Goal: Transaction & Acquisition: Purchase product/service

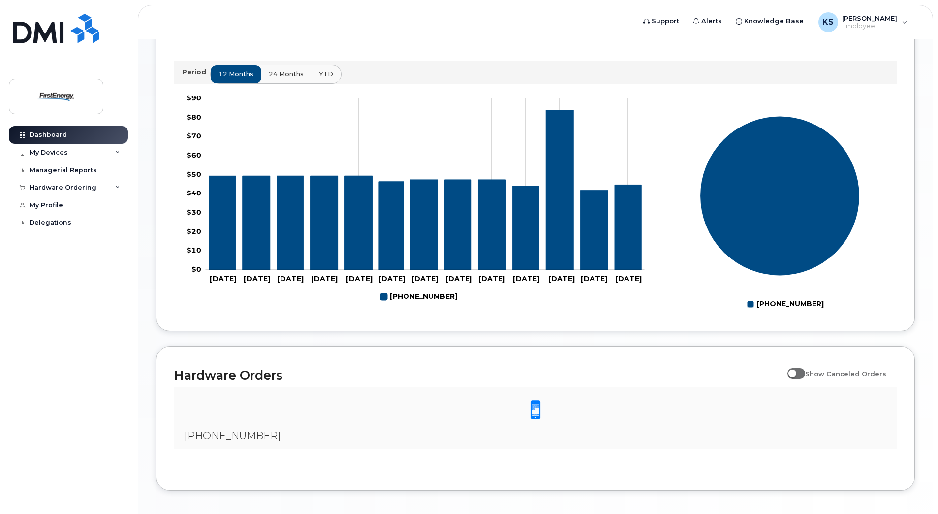
scroll to position [394, 0]
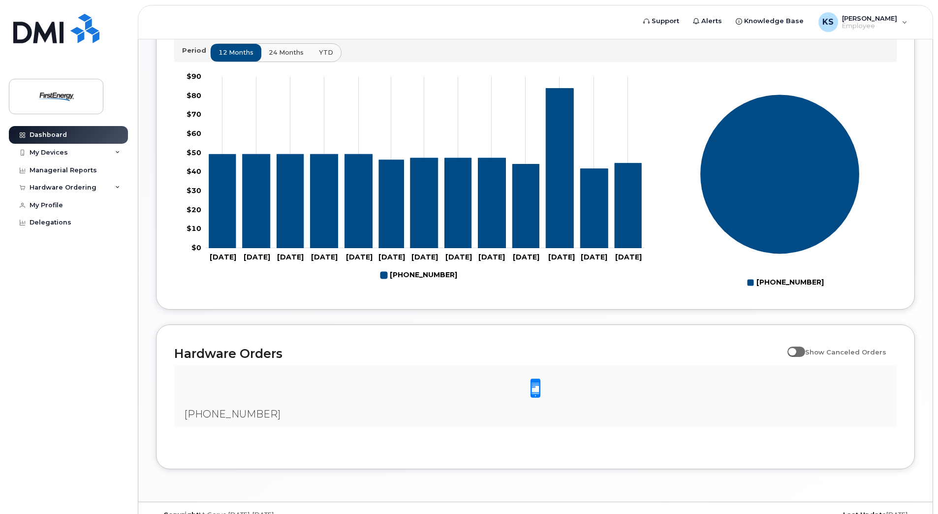
click at [799, 350] on span at bounding box center [796, 351] width 18 height 10
click at [795, 350] on input "Show Canceled Orders" at bounding box center [791, 346] width 8 height 8
checkbox input "true"
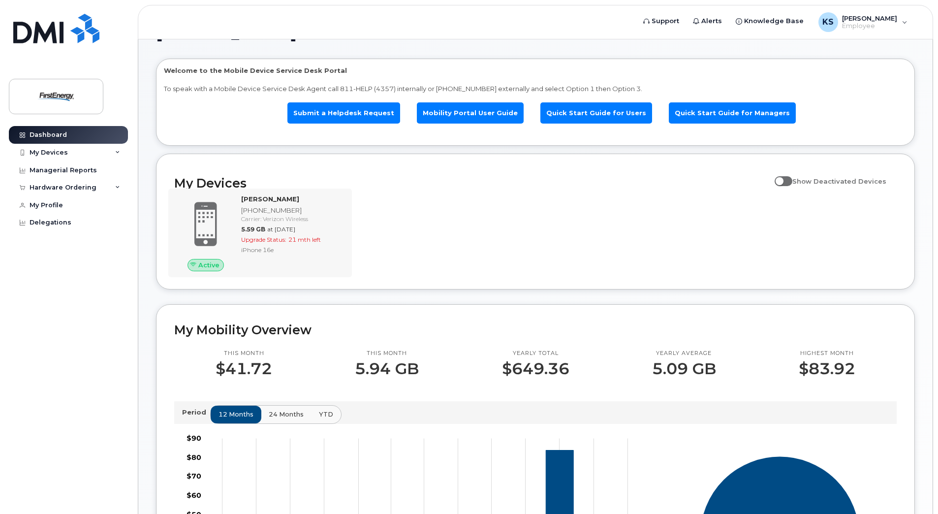
scroll to position [19, 0]
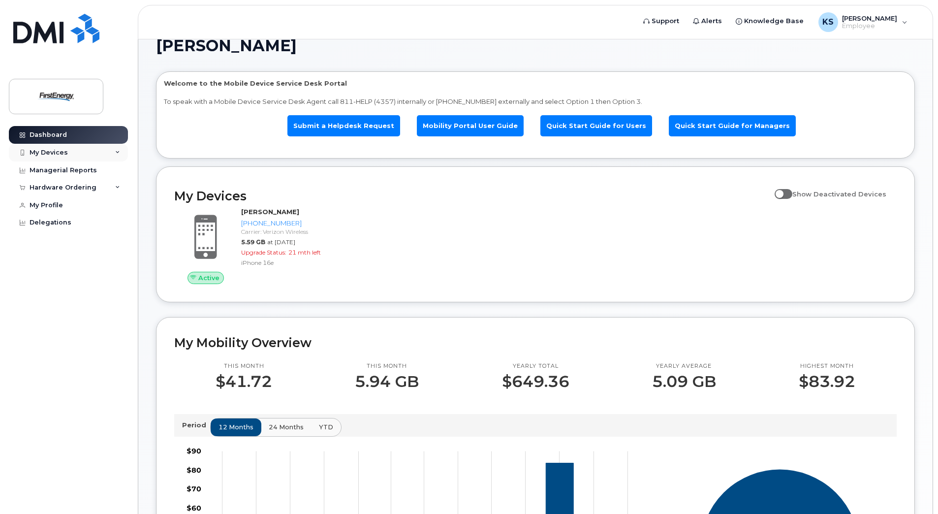
click at [50, 153] on div "My Devices" at bounding box center [49, 153] width 38 height 8
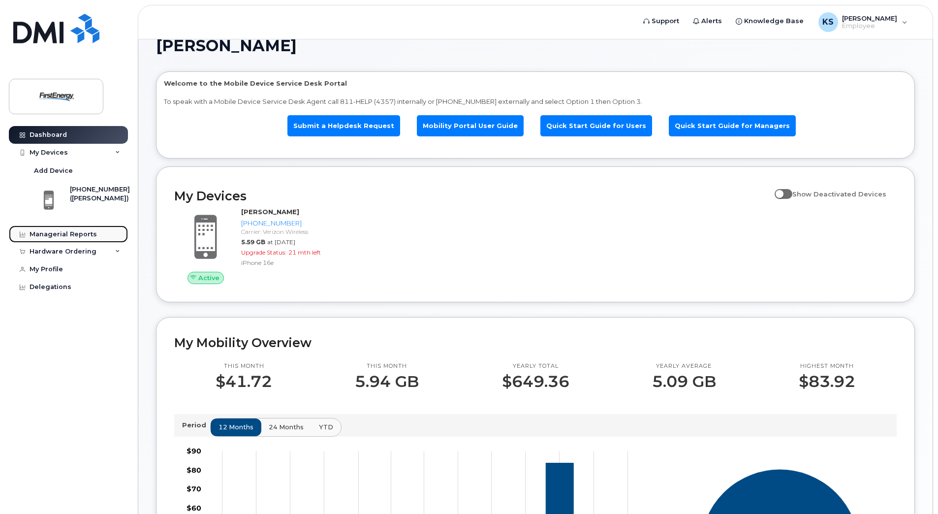
click at [44, 234] on div "Managerial Reports" at bounding box center [63, 234] width 67 height 8
click at [60, 251] on div "Hardware Ordering" at bounding box center [63, 252] width 67 height 8
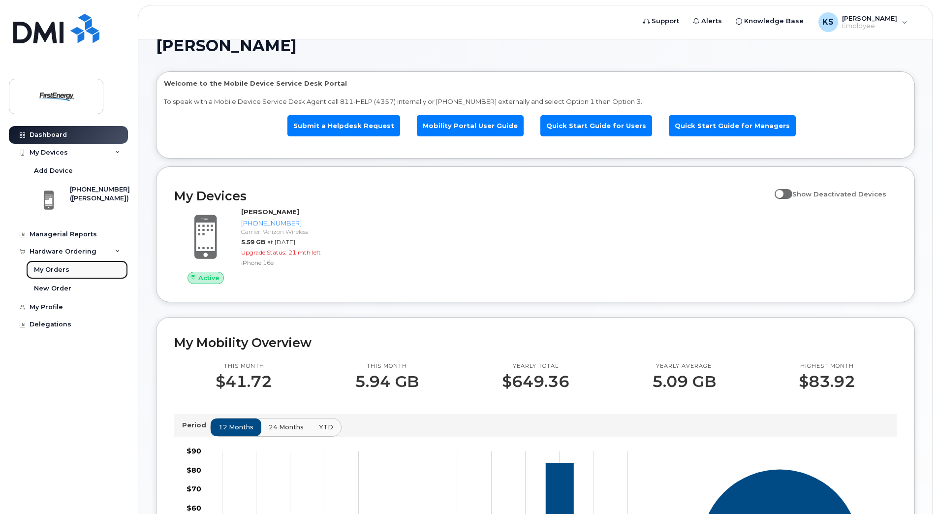
click at [51, 270] on div "My Orders" at bounding box center [51, 269] width 35 height 9
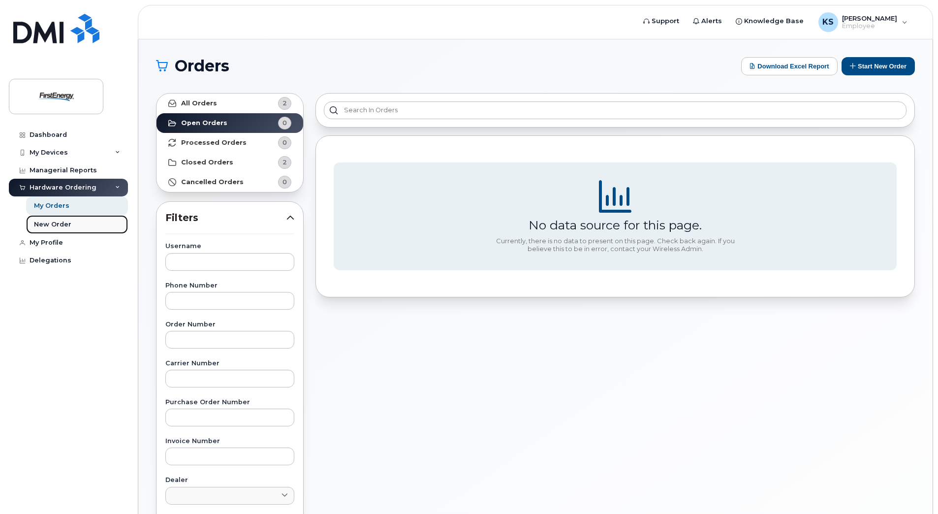
click at [50, 226] on div "New Order" at bounding box center [52, 224] width 37 height 9
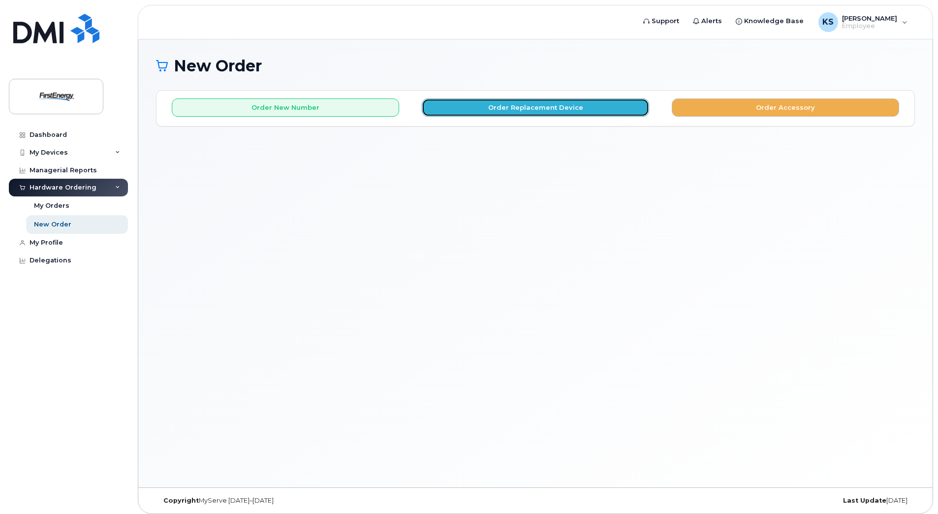
click at [544, 108] on button "Order Replacement Device" at bounding box center [535, 107] width 227 height 18
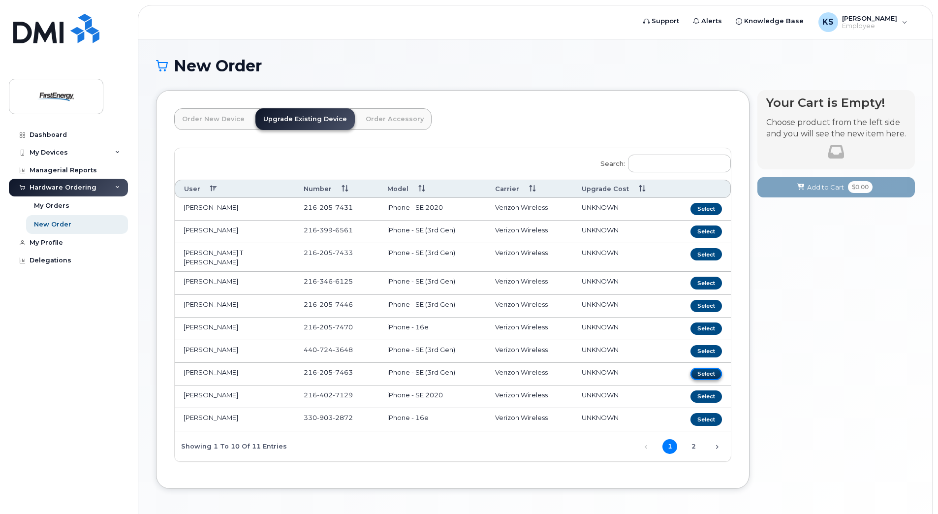
click at [708, 368] on button "Select" at bounding box center [705, 374] width 31 height 12
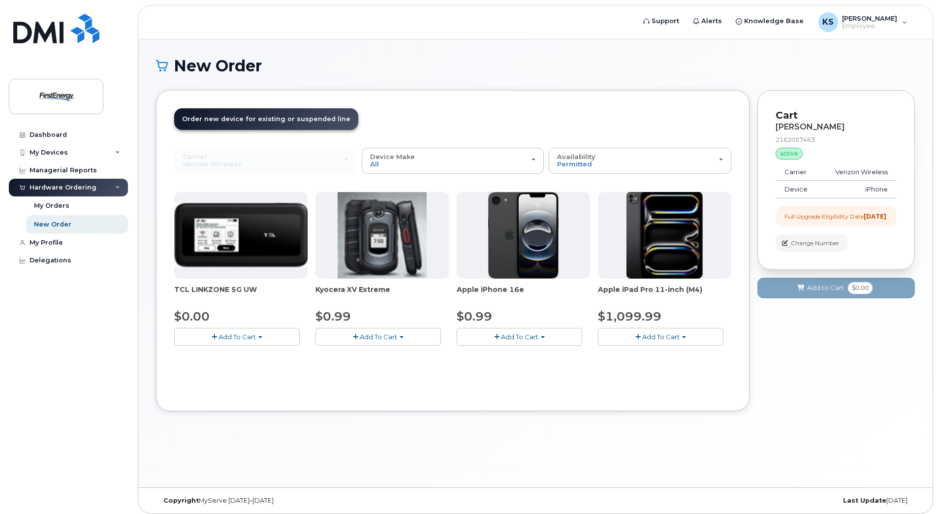
click at [523, 338] on span "Add To Cart" at bounding box center [519, 337] width 37 height 8
click at [508, 356] on link "$0.99 - 2 Year Upgrade" at bounding box center [506, 355] width 95 height 12
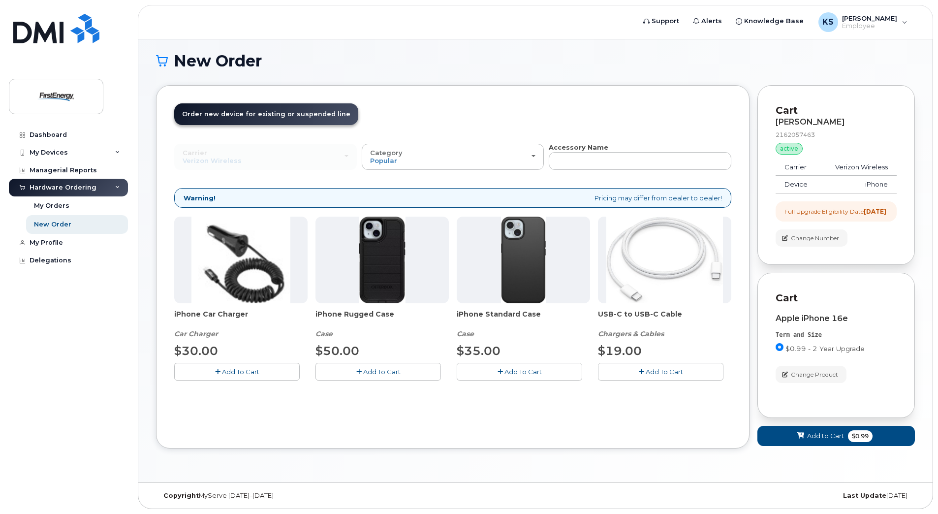
scroll to position [12, 0]
click at [836, 439] on span "Add to Cart" at bounding box center [825, 435] width 37 height 9
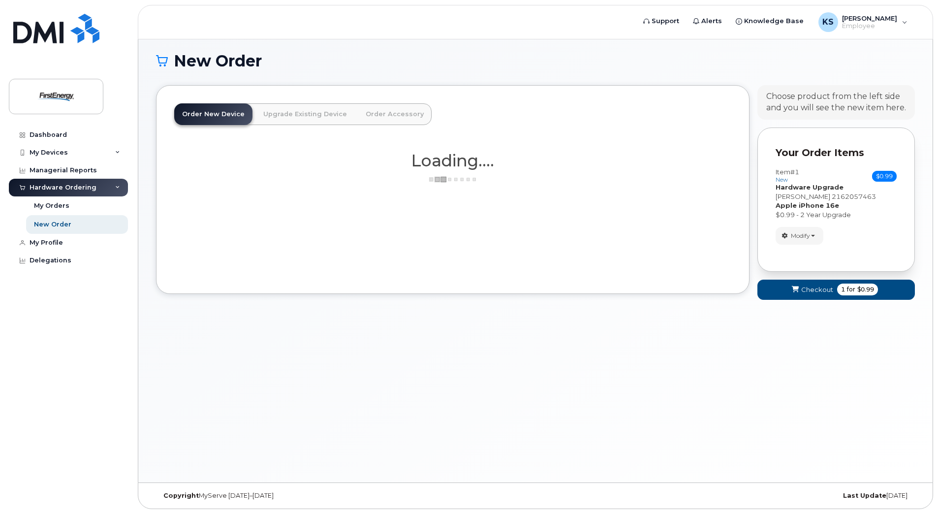
scroll to position [5, 0]
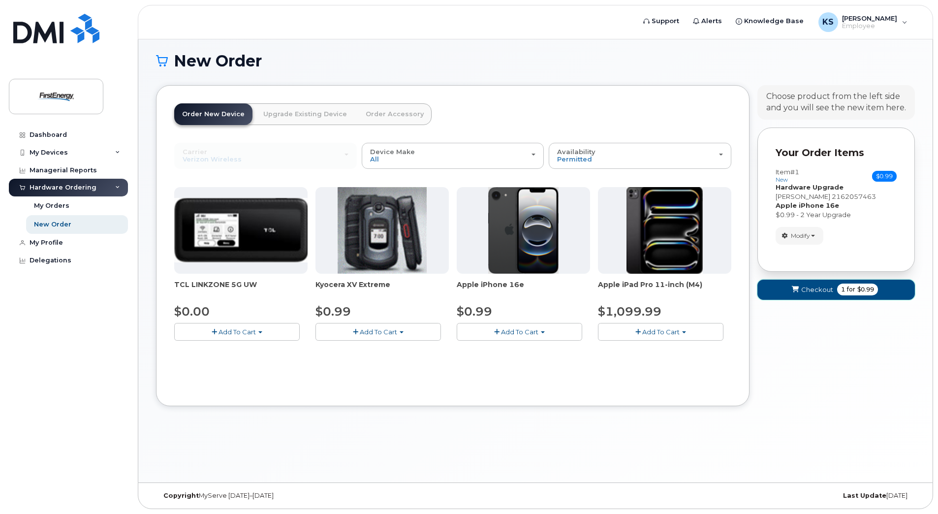
click at [818, 287] on span "Checkout" at bounding box center [817, 289] width 32 height 9
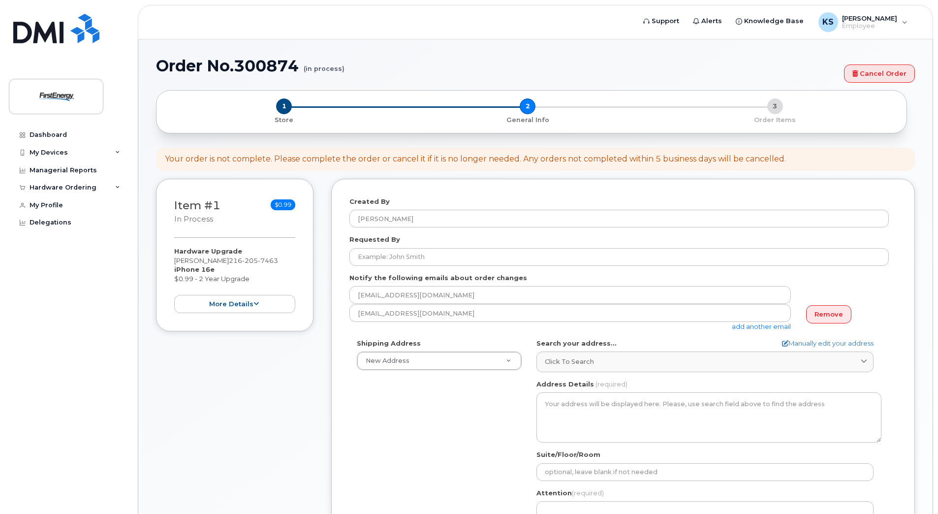
select select
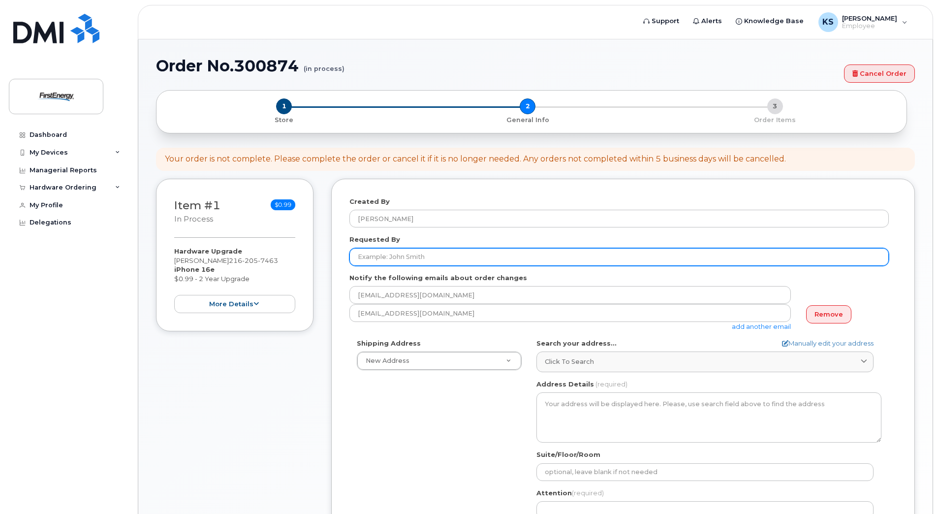
click at [426, 261] on input "Requested By" at bounding box center [618, 257] width 539 height 18
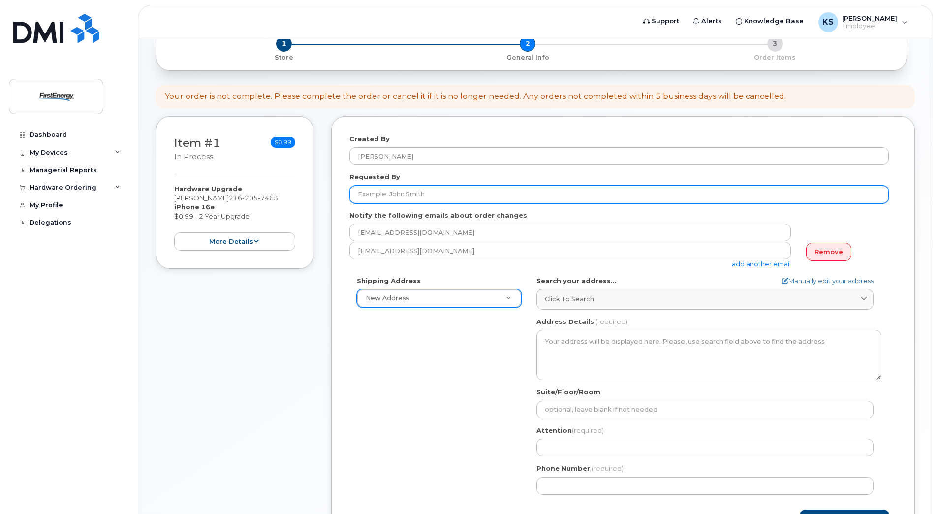
scroll to position [60, 0]
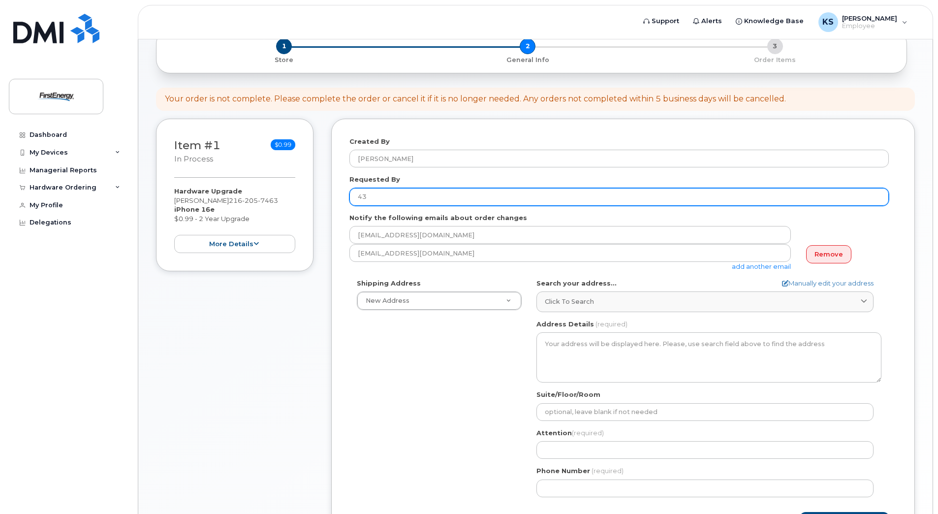
type input "4"
type input "[PERSON_NAME]"
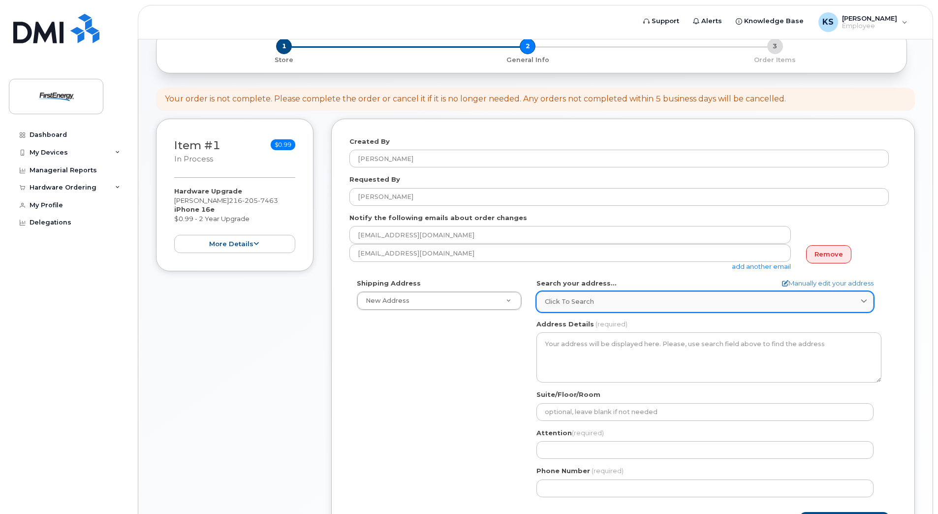
click at [578, 307] on link "Click to search" at bounding box center [704, 301] width 337 height 20
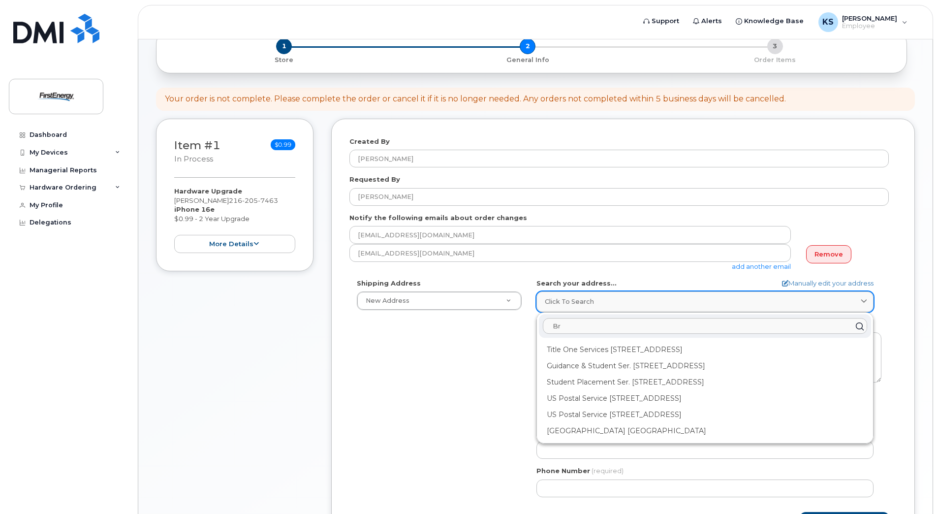
type input "B"
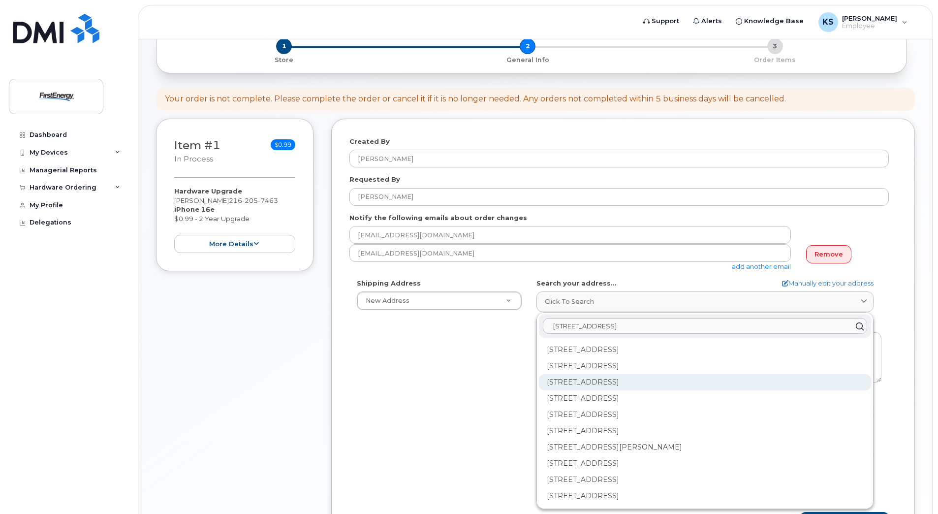
type input "3601 Ridge Rd"
click at [586, 382] on div "3601 Ridge Rd Cleveland OH 44102-5445" at bounding box center [705, 382] width 332 height 16
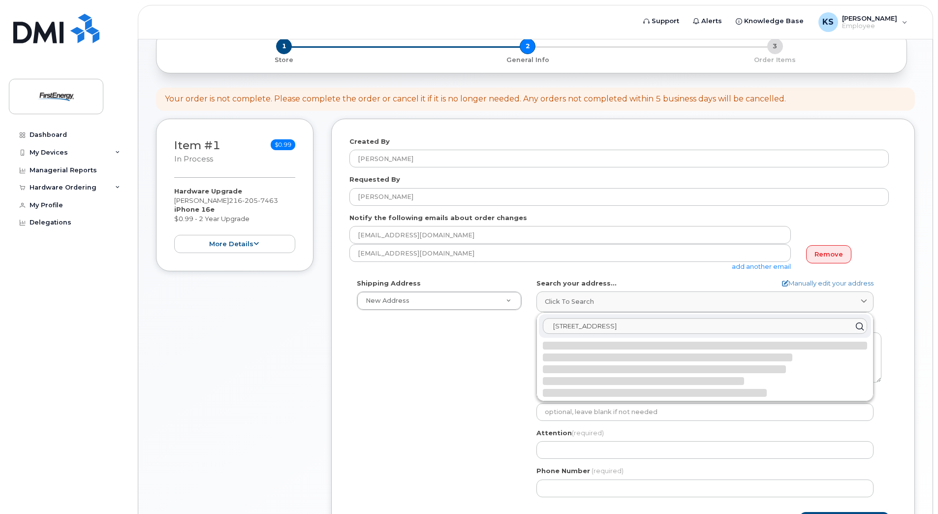
select select
type textarea "3601 Ridge Rd CLEVELAND OH 44102-5445 UNITED STATES"
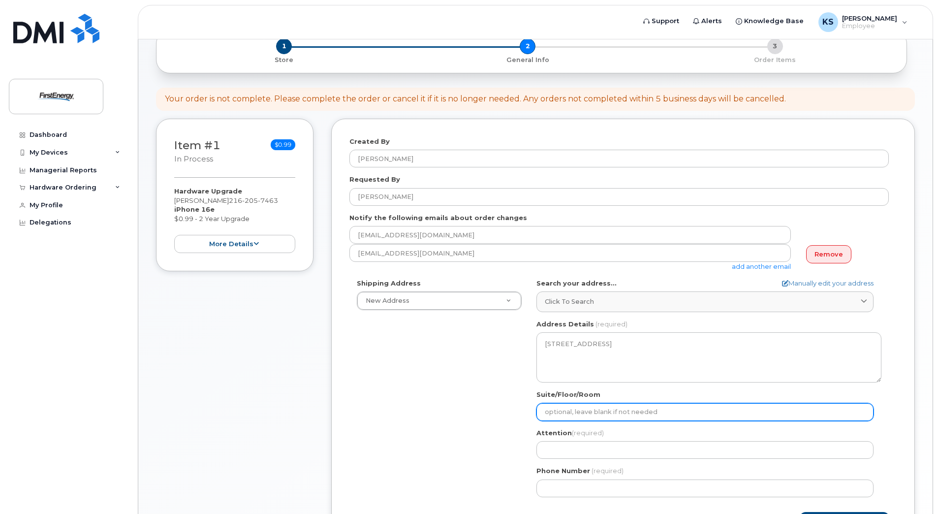
click at [593, 411] on input "Suite/Floor/Room" at bounding box center [704, 412] width 337 height 18
select select
type input "S"
select select
type input "Su"
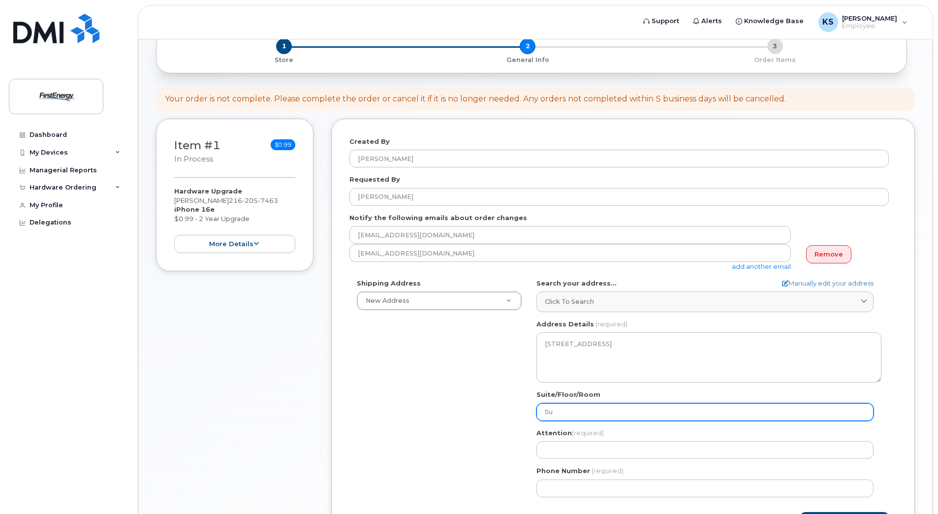
select select
type input "Sub"
select select
type input "Subs"
select select
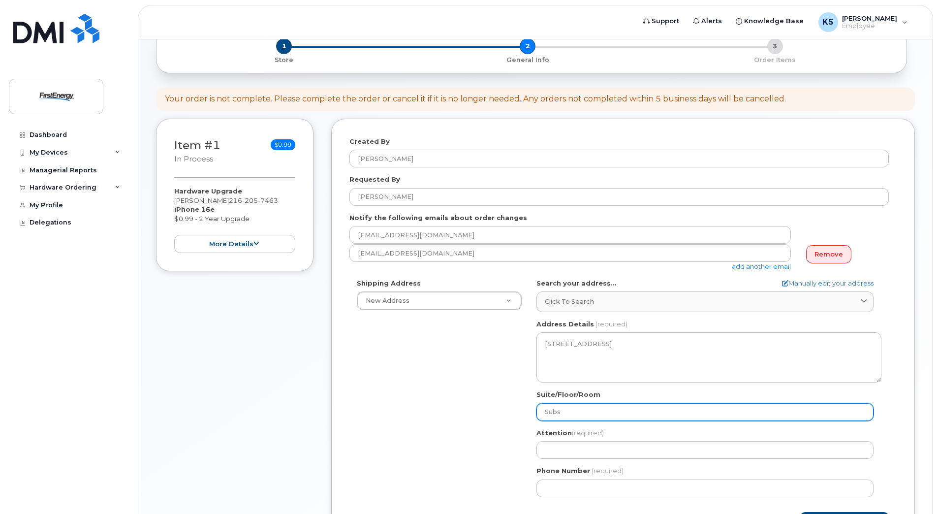
type input "Subst"
select select
type input "Substa"
select select
type input "Substat"
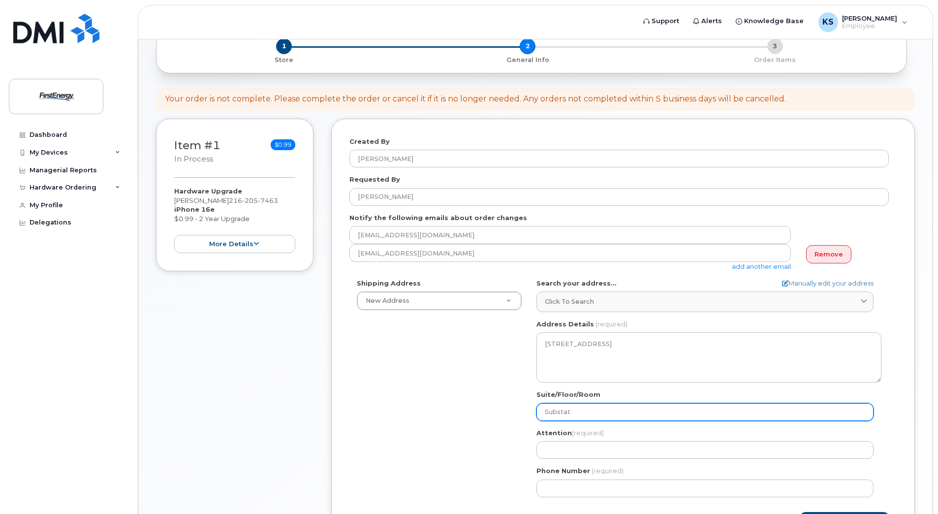
select select
type input "Substati"
select select
type input "Substatio"
select select
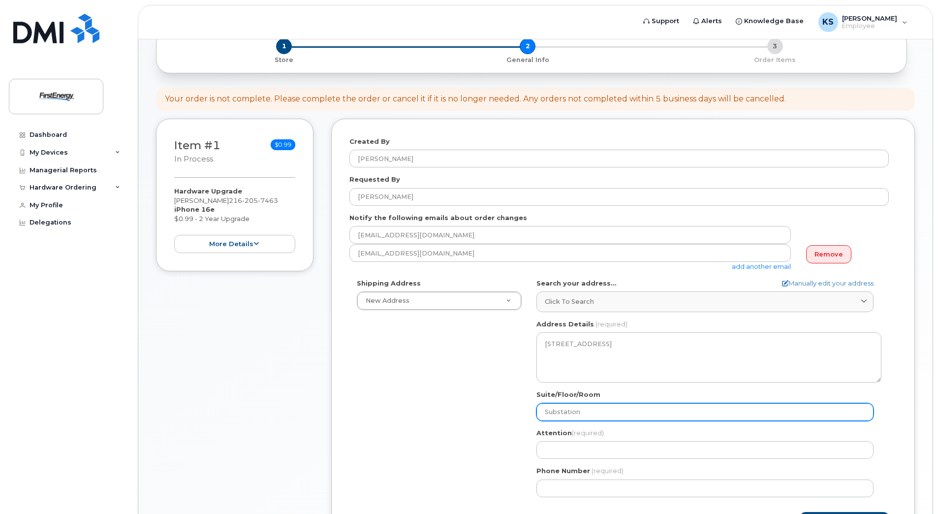
type input "Substation"
select select
type input "Substation D"
select select
type input "Substation De"
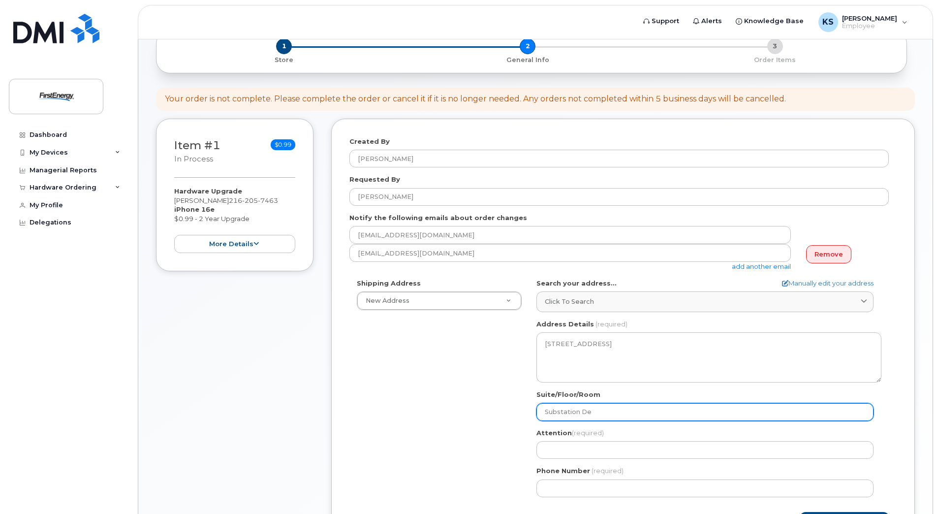
select select
type input "Substation Dep"
select select
type input "Substation Dept"
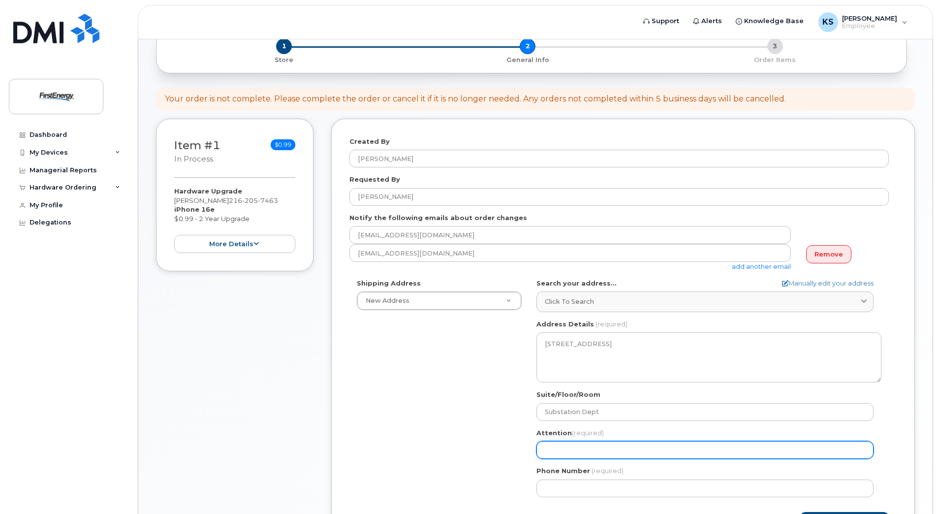
click at [594, 447] on input "Attention (required)" at bounding box center [704, 450] width 337 height 18
select select
type input "S"
select select
type input "Sc"
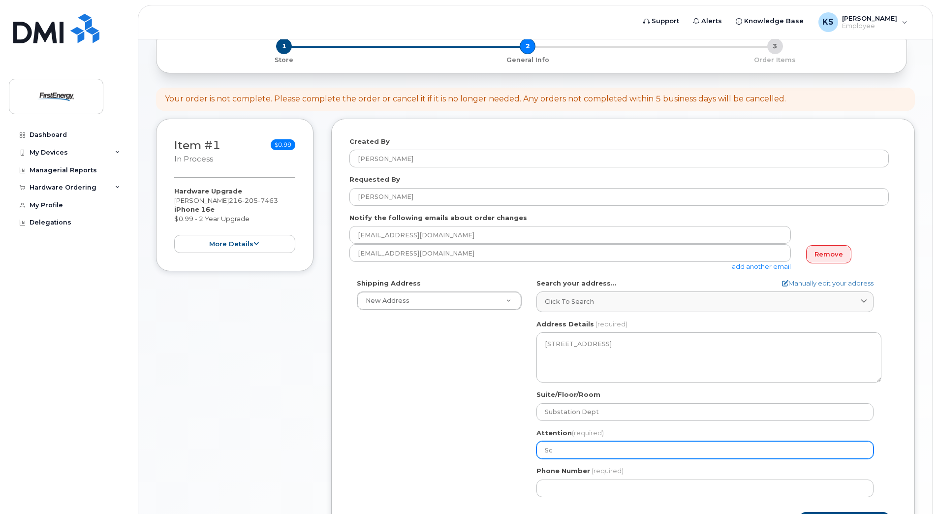
select select
type input "Sco"
select select
type input "Scot"
select select
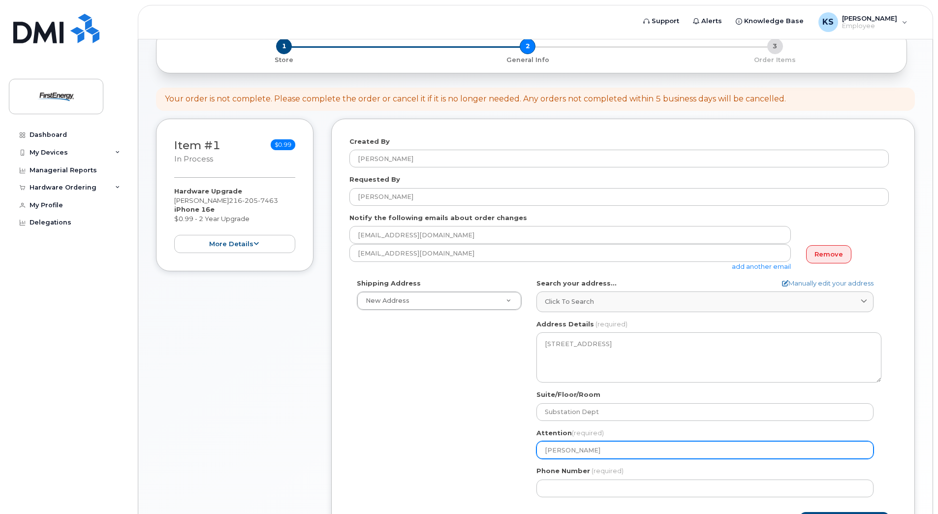
type input "Scott"
select select
type input "Scott K"
select select
type input "Scott Ki"
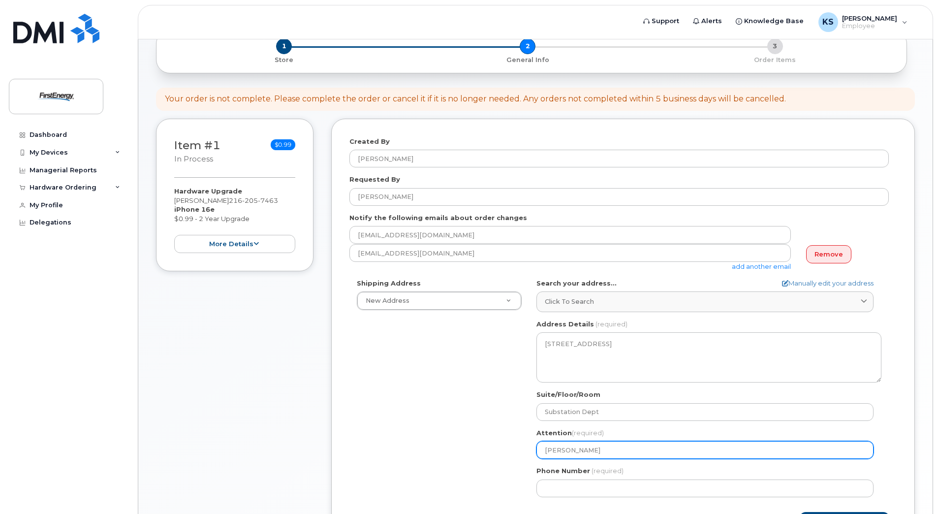
select select
type input "Scott Kin"
select select
type input "Scott King"
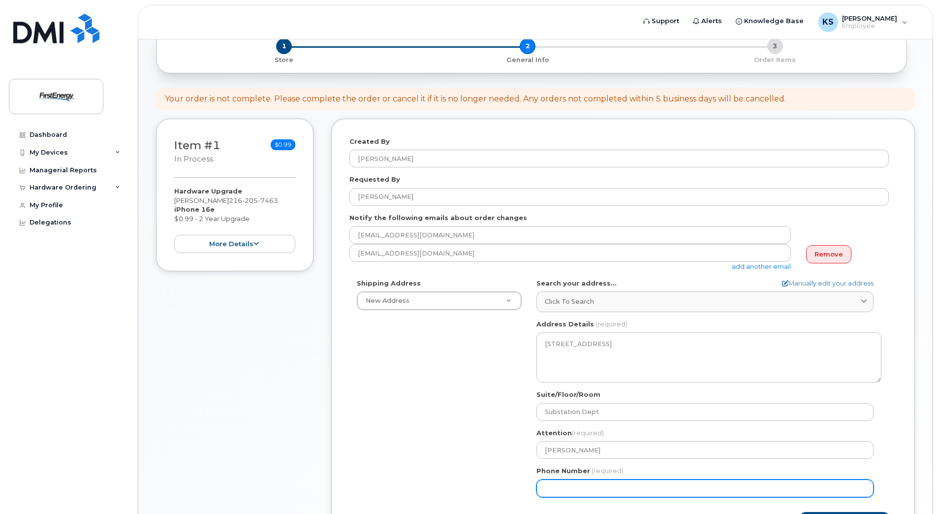
click at [592, 486] on input "Phone Number" at bounding box center [704, 488] width 337 height 18
type input "330"
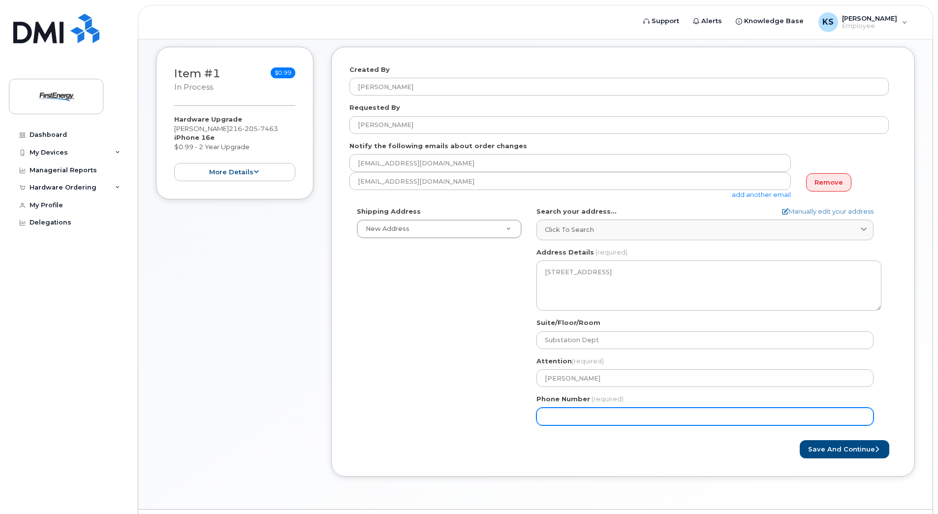
scroll to position [158, 0]
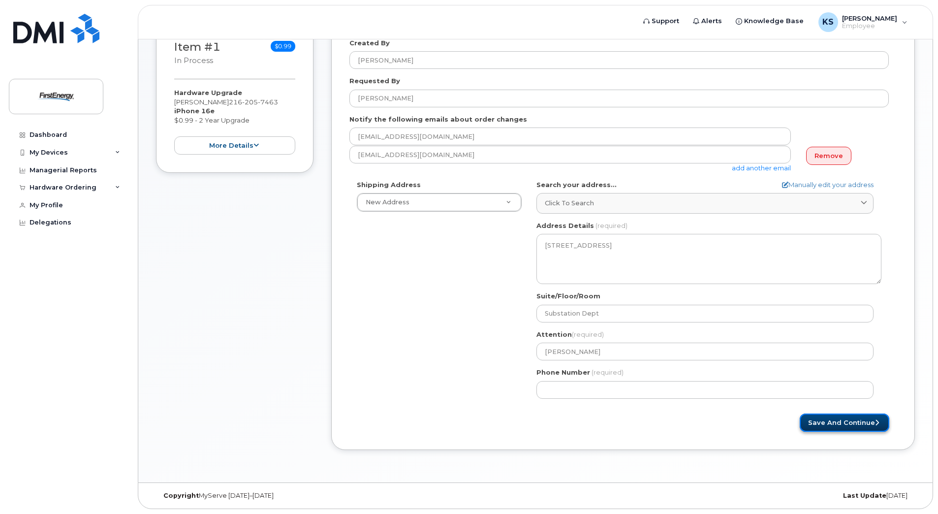
click at [850, 423] on button "Save and Continue" at bounding box center [845, 422] width 90 height 18
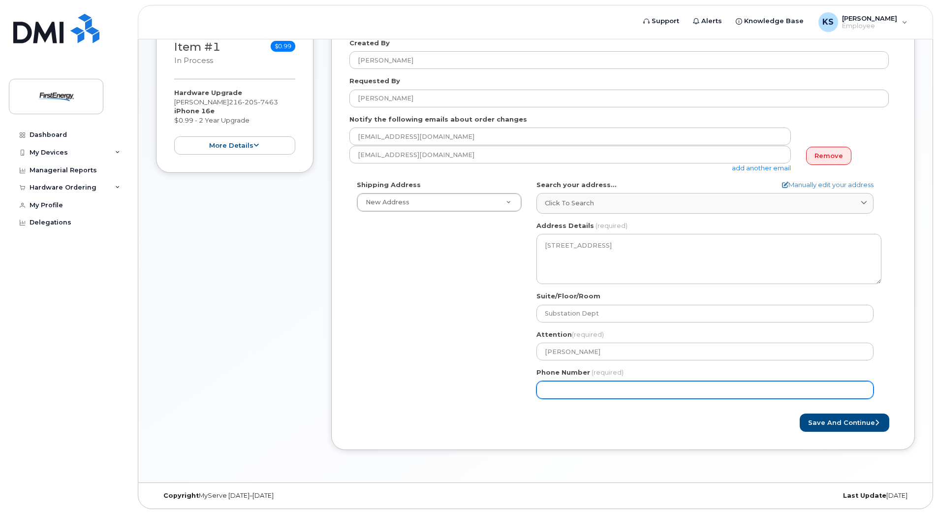
drag, startPoint x: 588, startPoint y: 387, endPoint x: 506, endPoint y: 384, distance: 81.7
click at [506, 384] on div "Shipping Address New Address New Address OH Cleveland Search your address... Ma…" at bounding box center [618, 293] width 539 height 226
type input "330903287"
select select
type input "3309032872"
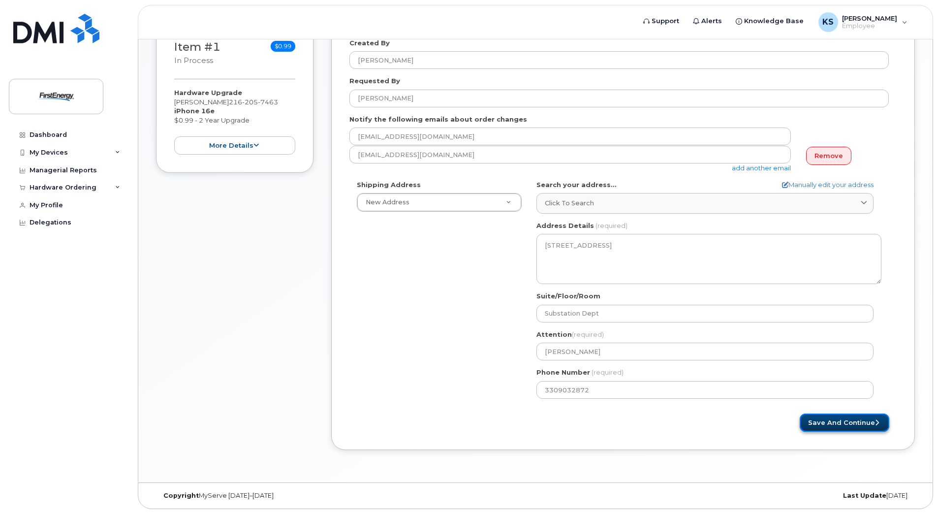
click at [855, 420] on button "Save and Continue" at bounding box center [845, 422] width 90 height 18
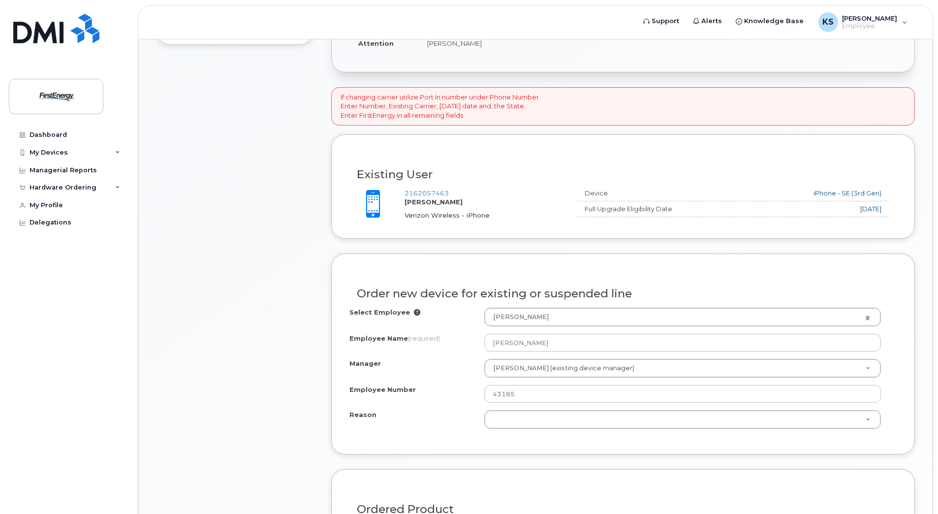
scroll to position [295, 0]
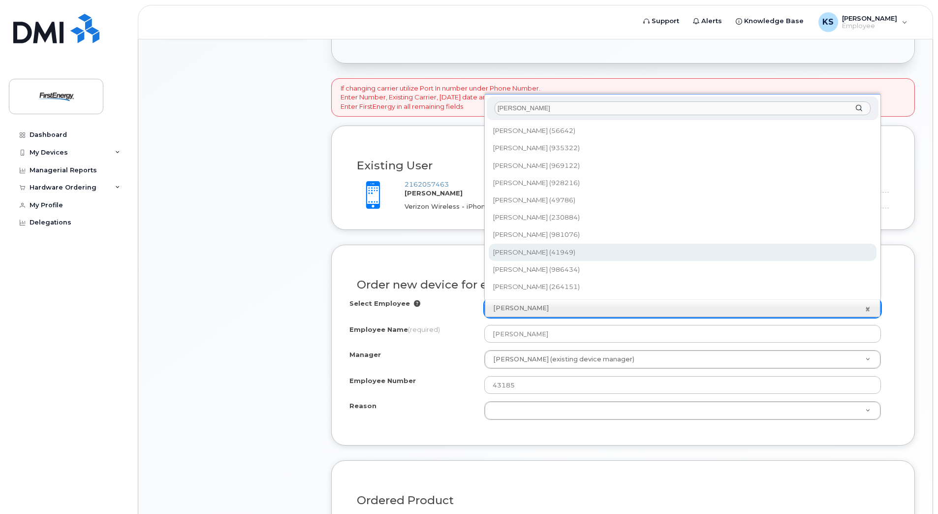
type input "ziegler"
type input "2080463"
type input "[PERSON_NAME]"
type input "41949"
select select "2079431"
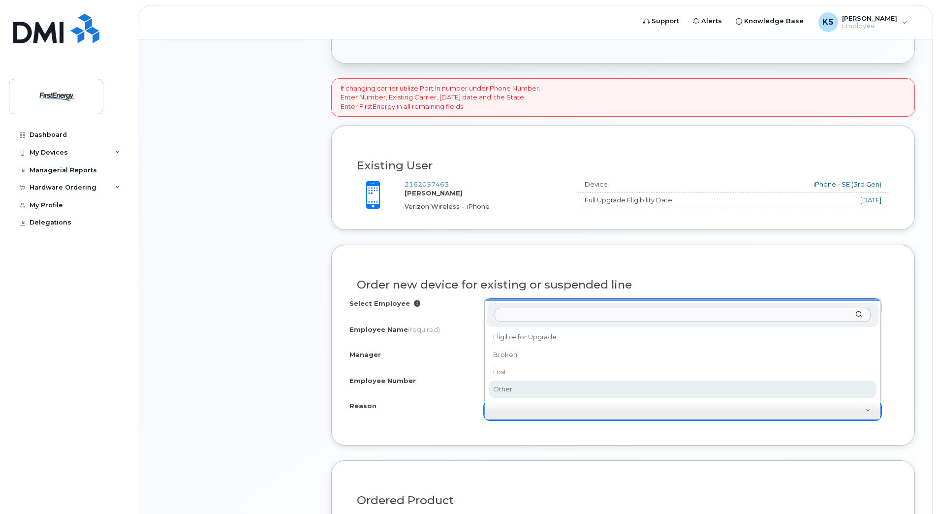
select select "other"
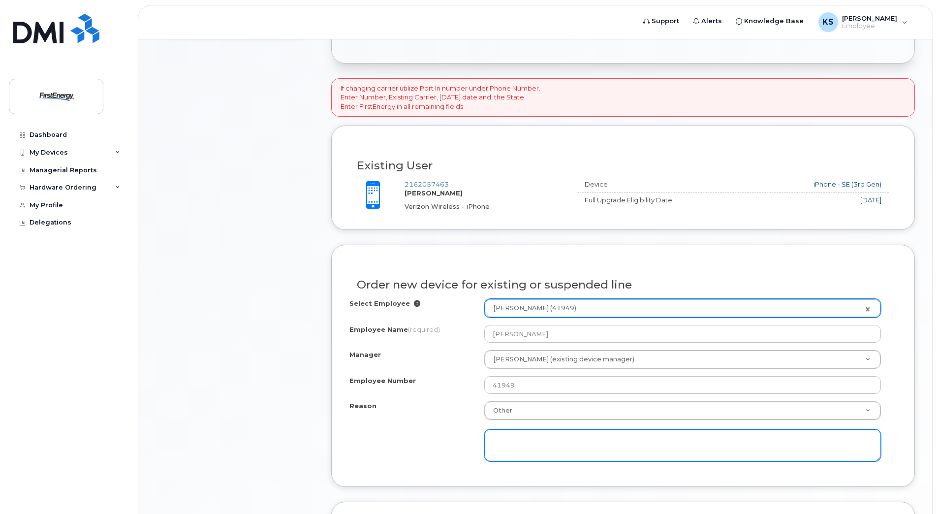
click at [504, 439] on textarea at bounding box center [682, 445] width 397 height 32
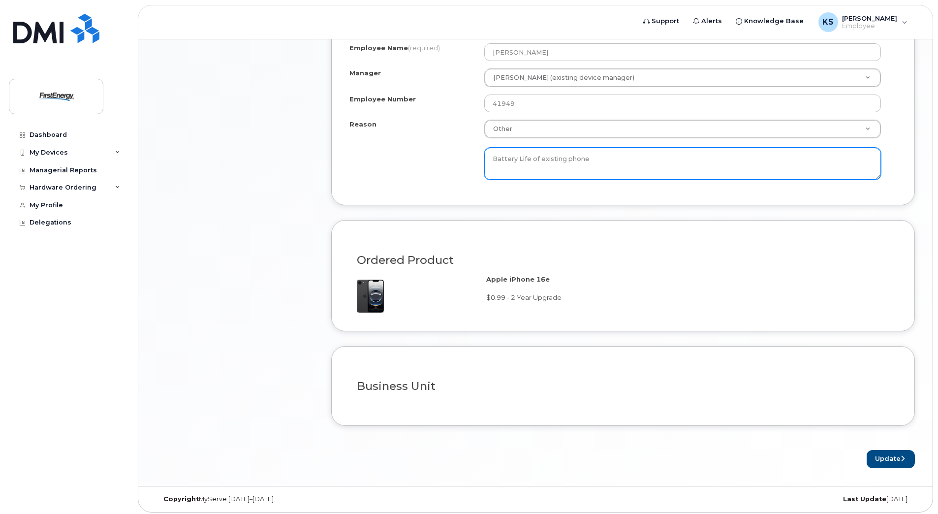
scroll to position [580, 0]
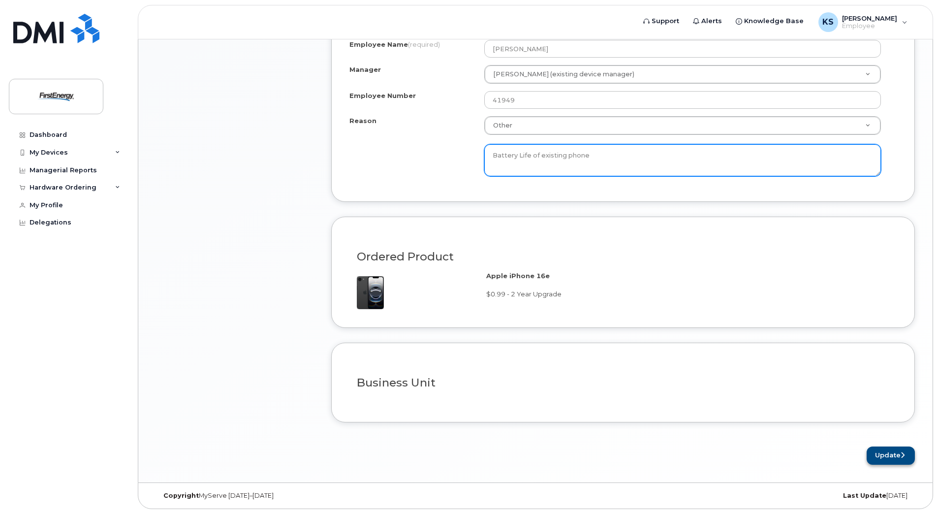
type textarea "Battery Life of existing phone"
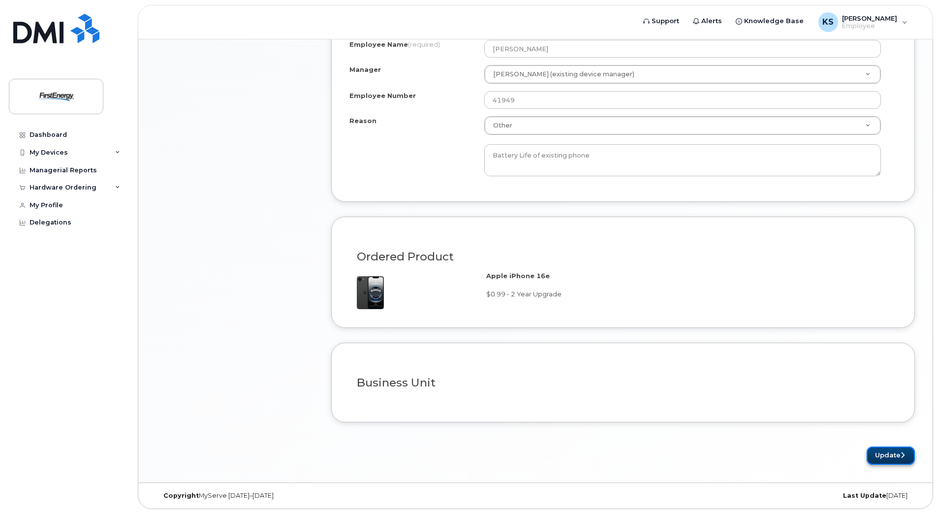
click at [892, 453] on button "Update" at bounding box center [891, 455] width 48 height 18
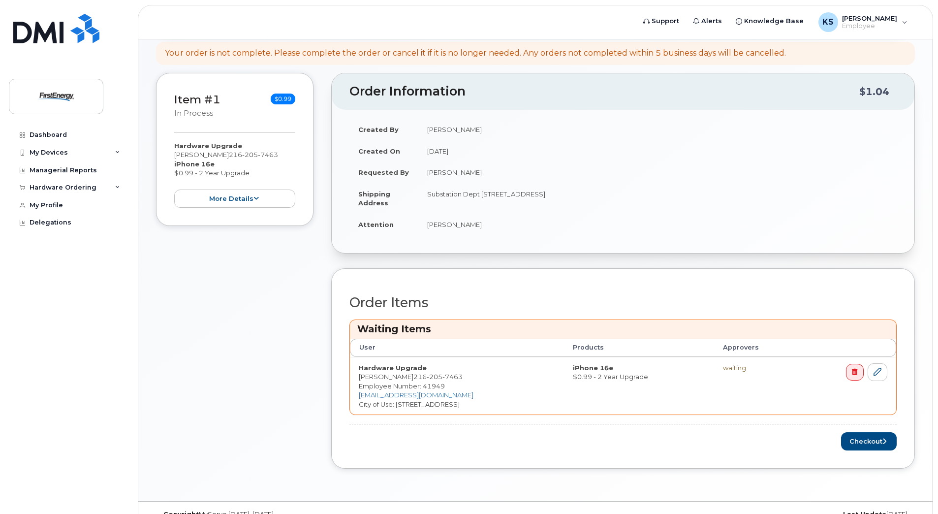
scroll to position [166, 0]
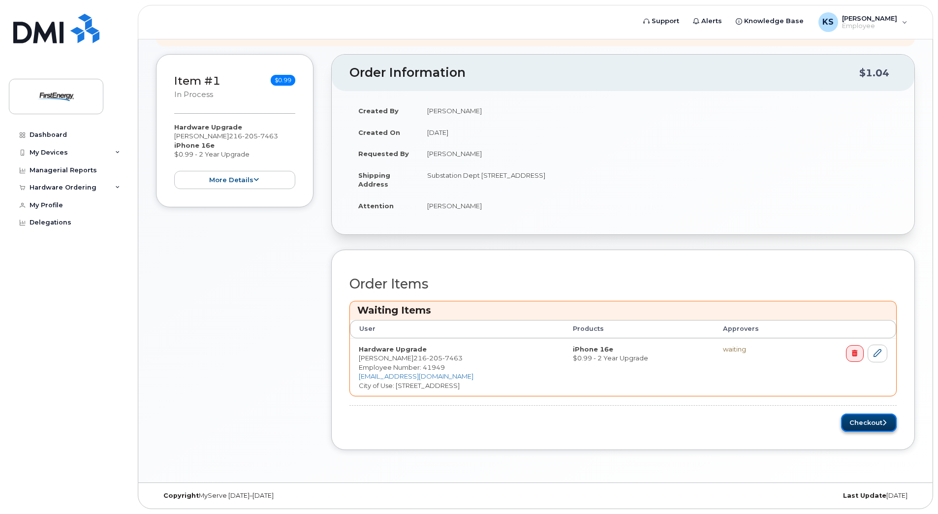
click at [863, 421] on button "Checkout" at bounding box center [869, 422] width 56 height 18
